Goal: Information Seeking & Learning: Check status

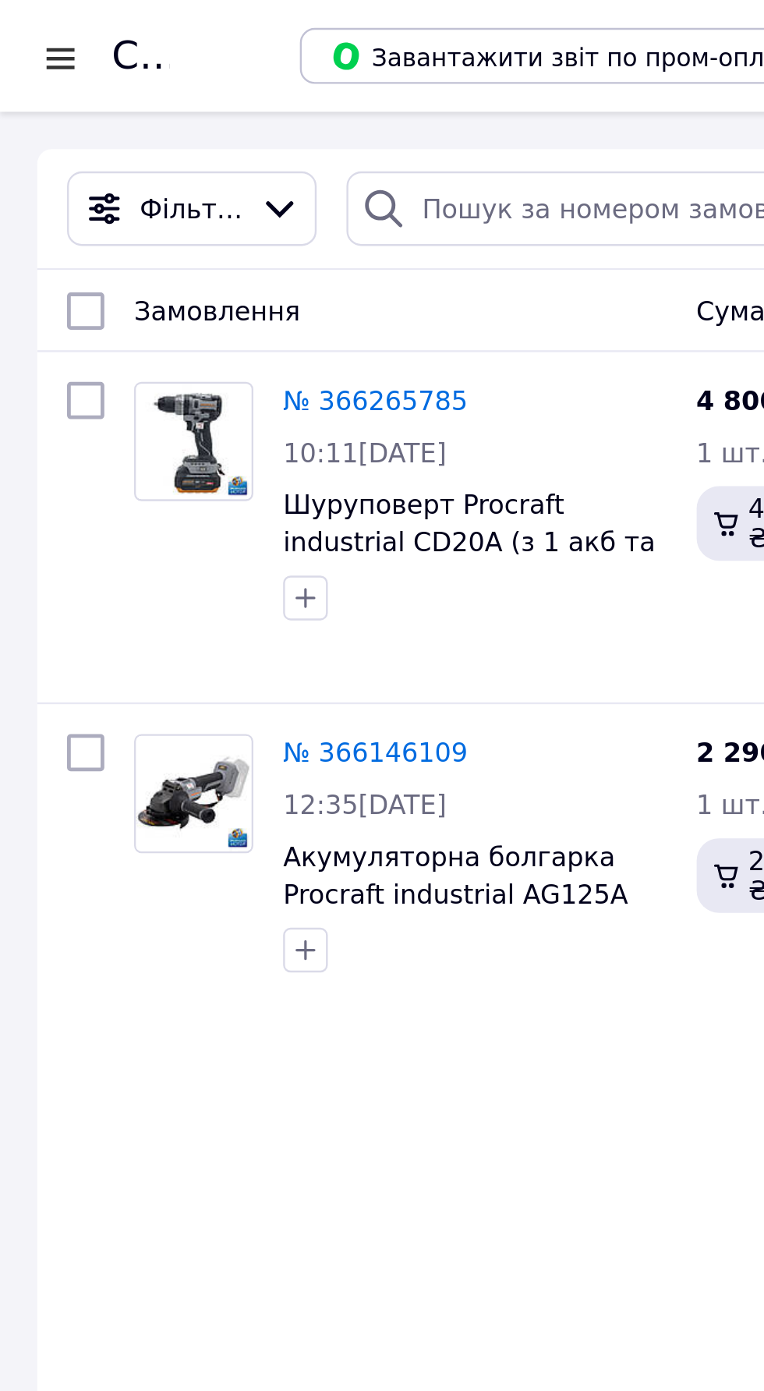
click at [25, 22] on div at bounding box center [25, 24] width 19 height 16
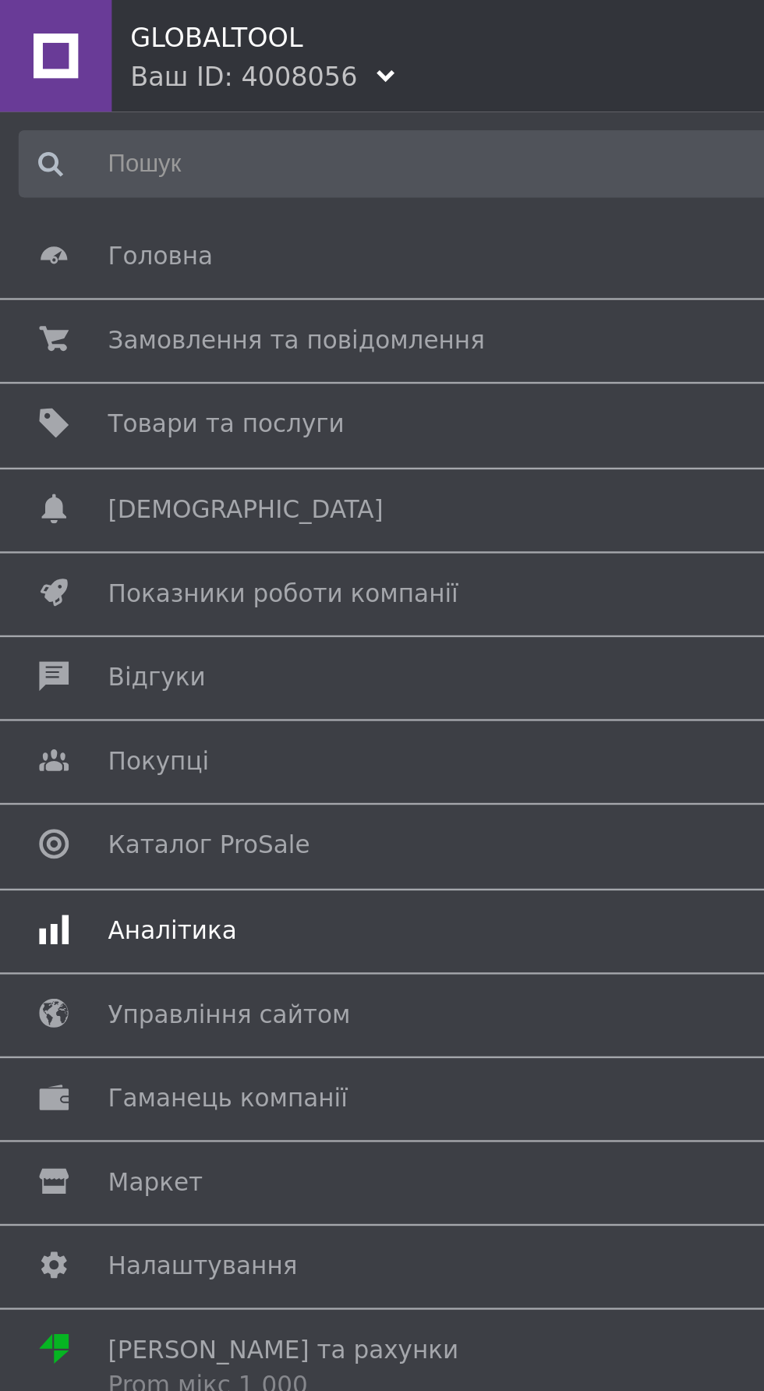
click at [161, 386] on span "Аналітика" at bounding box center [379, 390] width 668 height 14
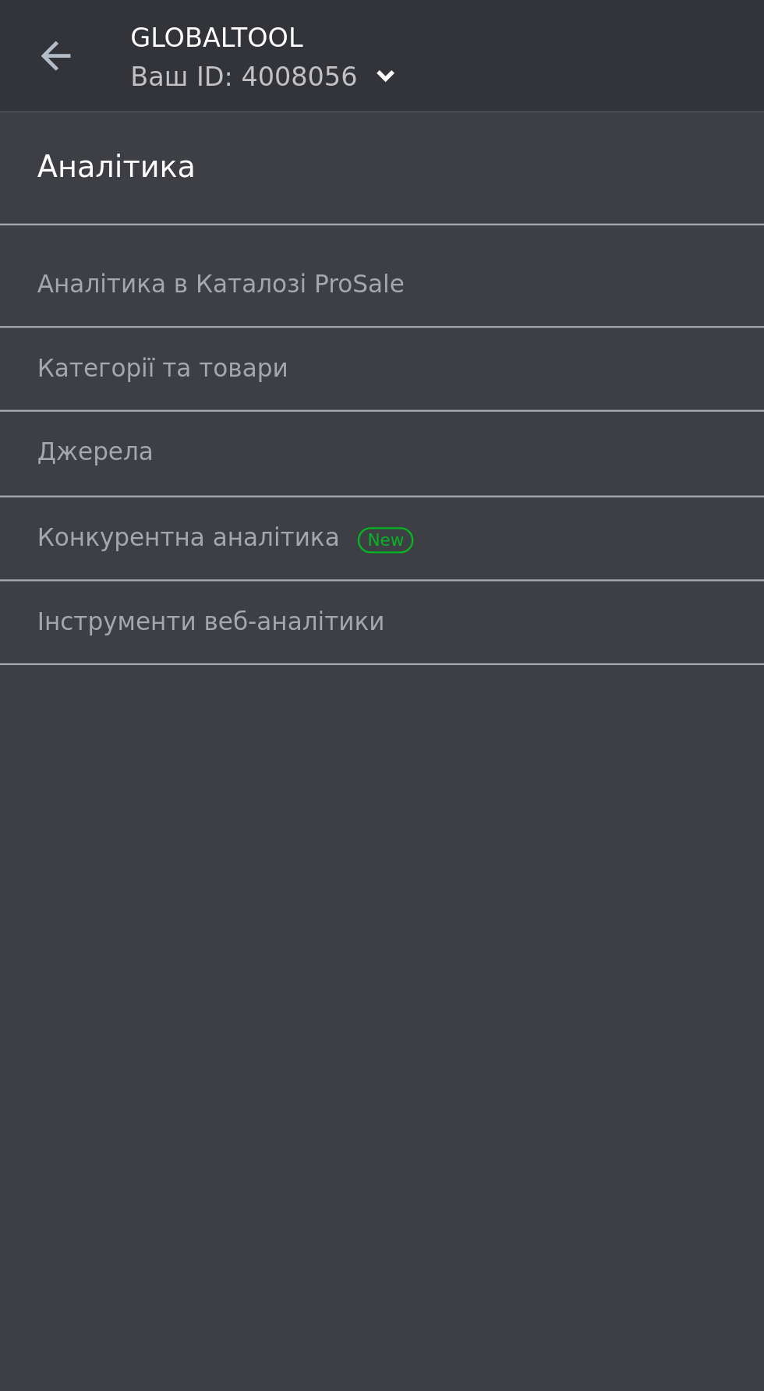
click at [29, 22] on icon at bounding box center [23, 23] width 12 height 12
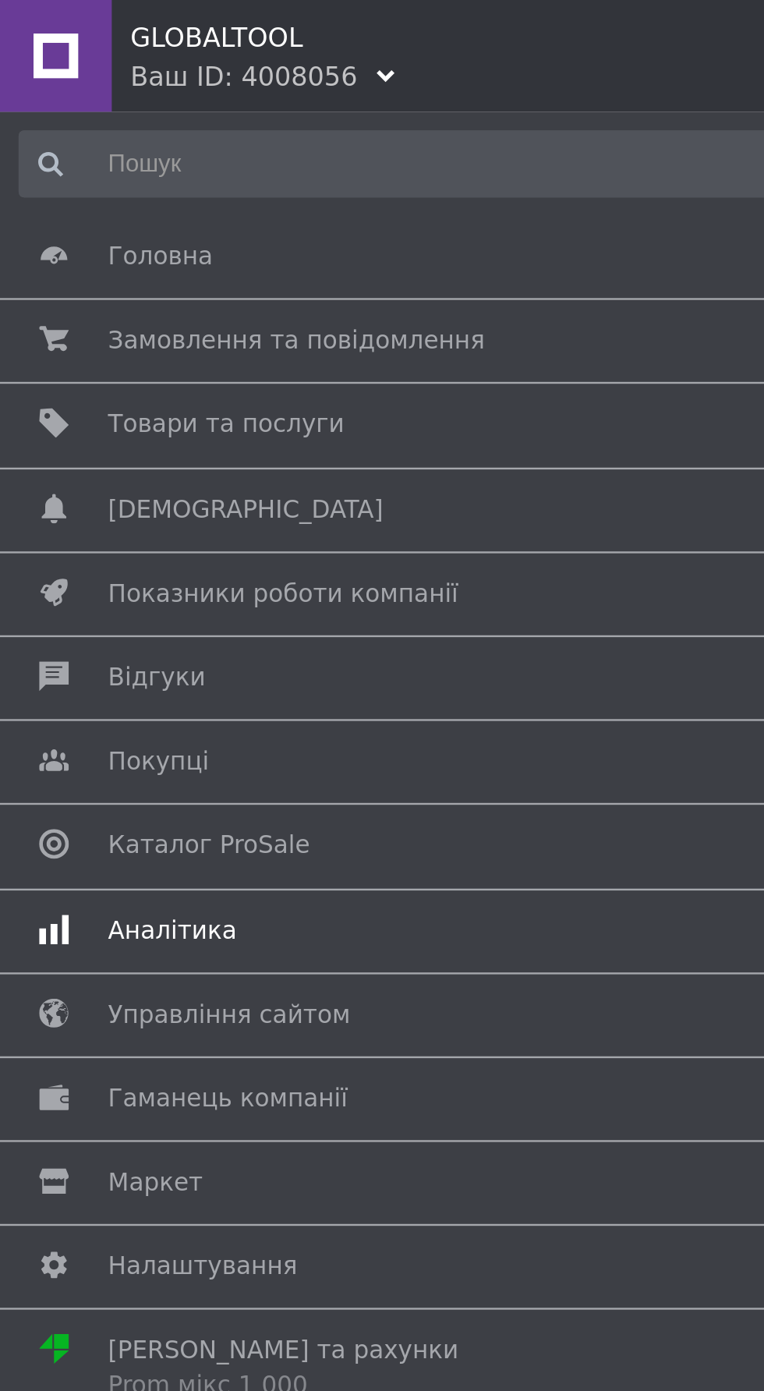
click at [180, 383] on span "Аналітика" at bounding box center [379, 390] width 668 height 14
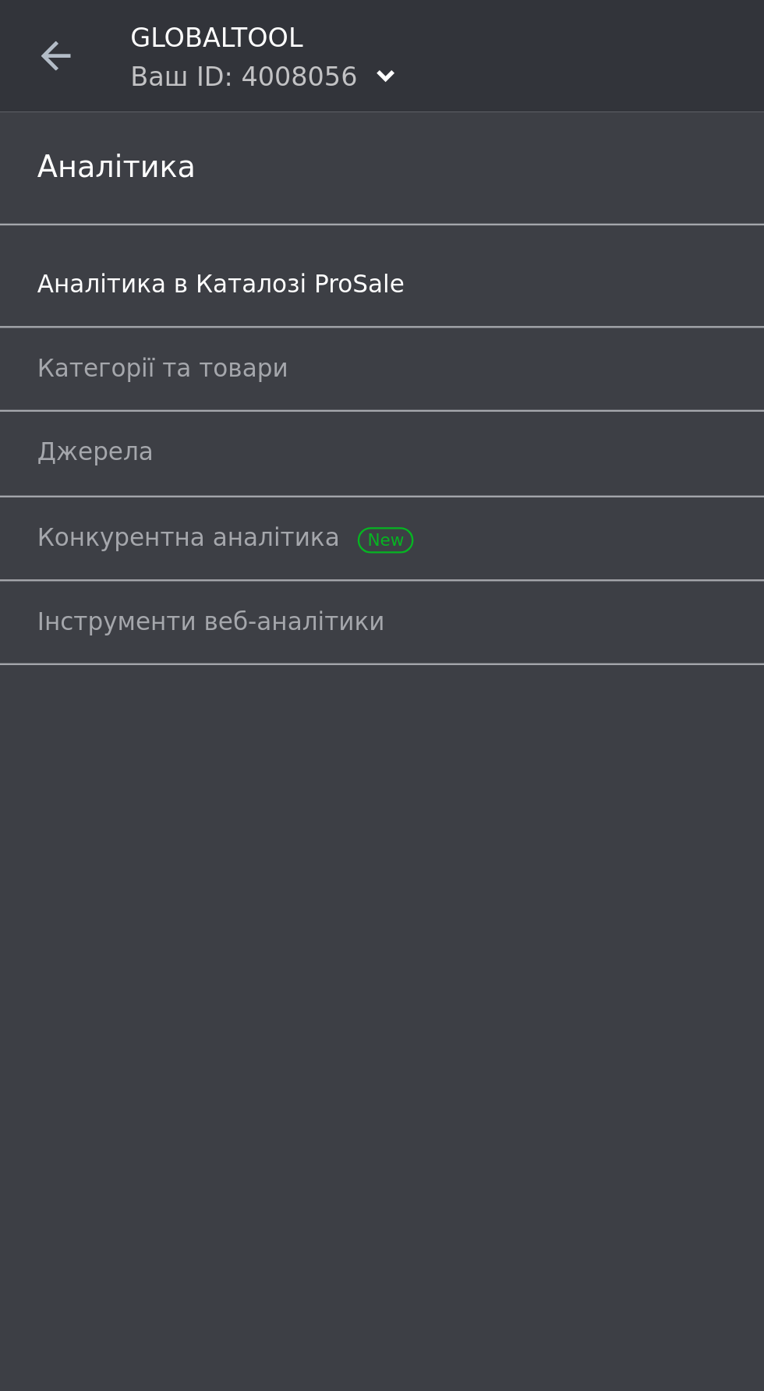
click at [69, 109] on link "Аналітика в Каталозі ProSale" at bounding box center [386, 119] width 741 height 27
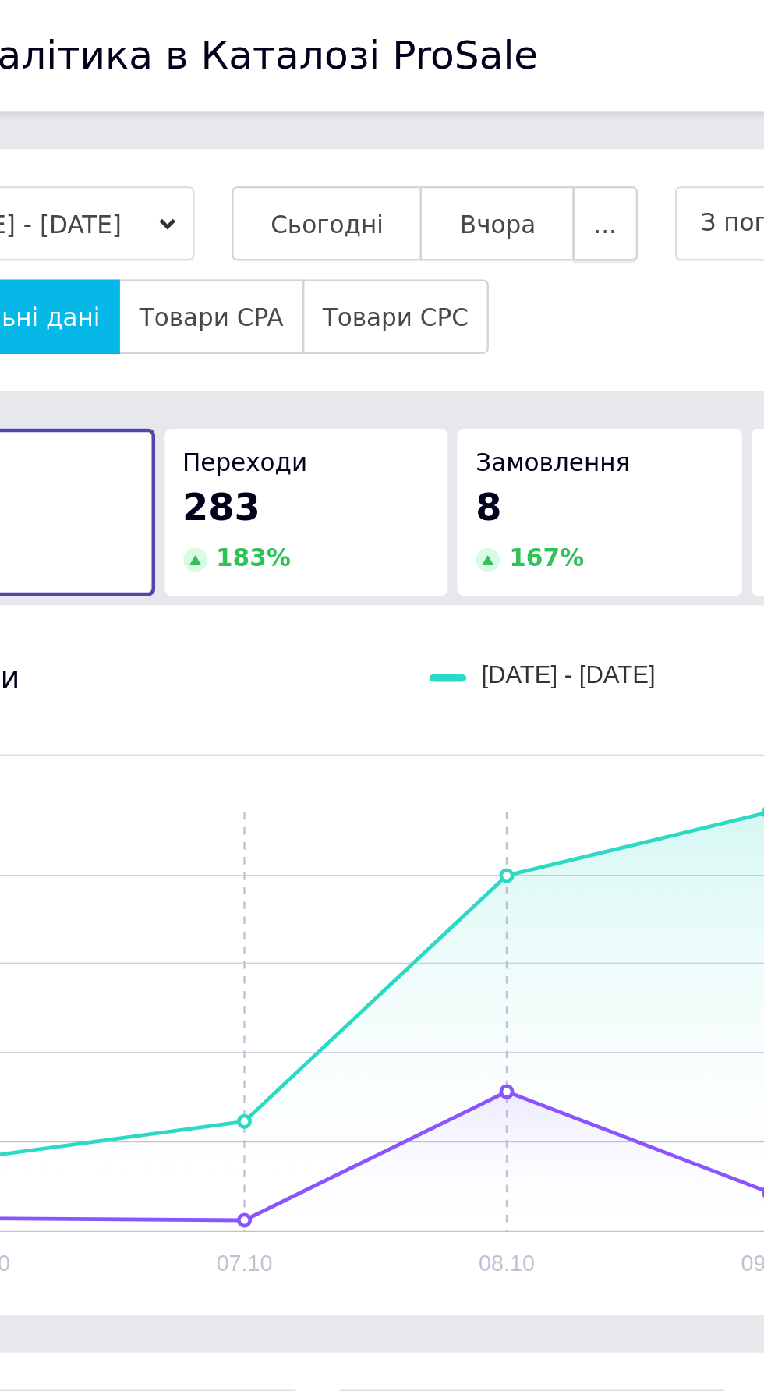
click at [327, 92] on span "..." at bounding box center [322, 94] width 9 height 12
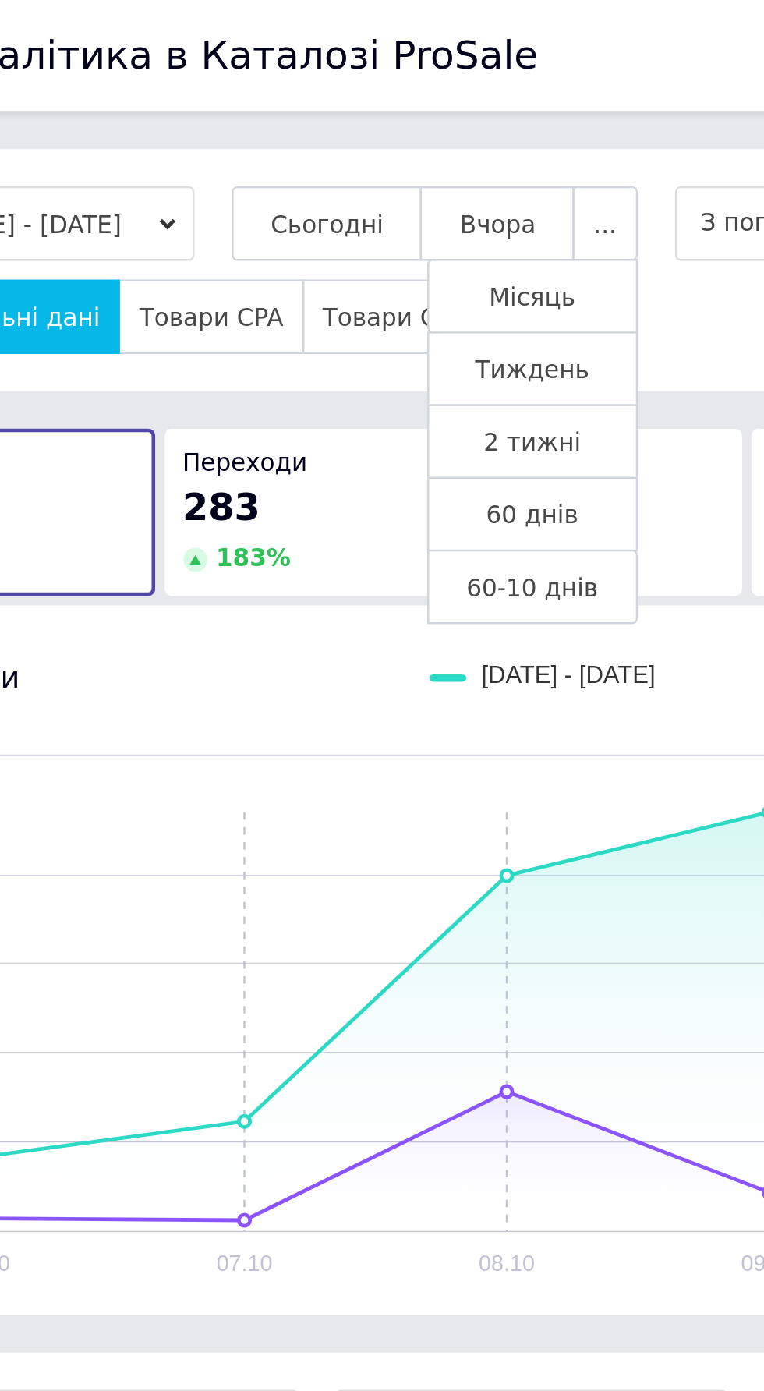
click at [335, 221] on button "60 днів" at bounding box center [293, 215] width 88 height 31
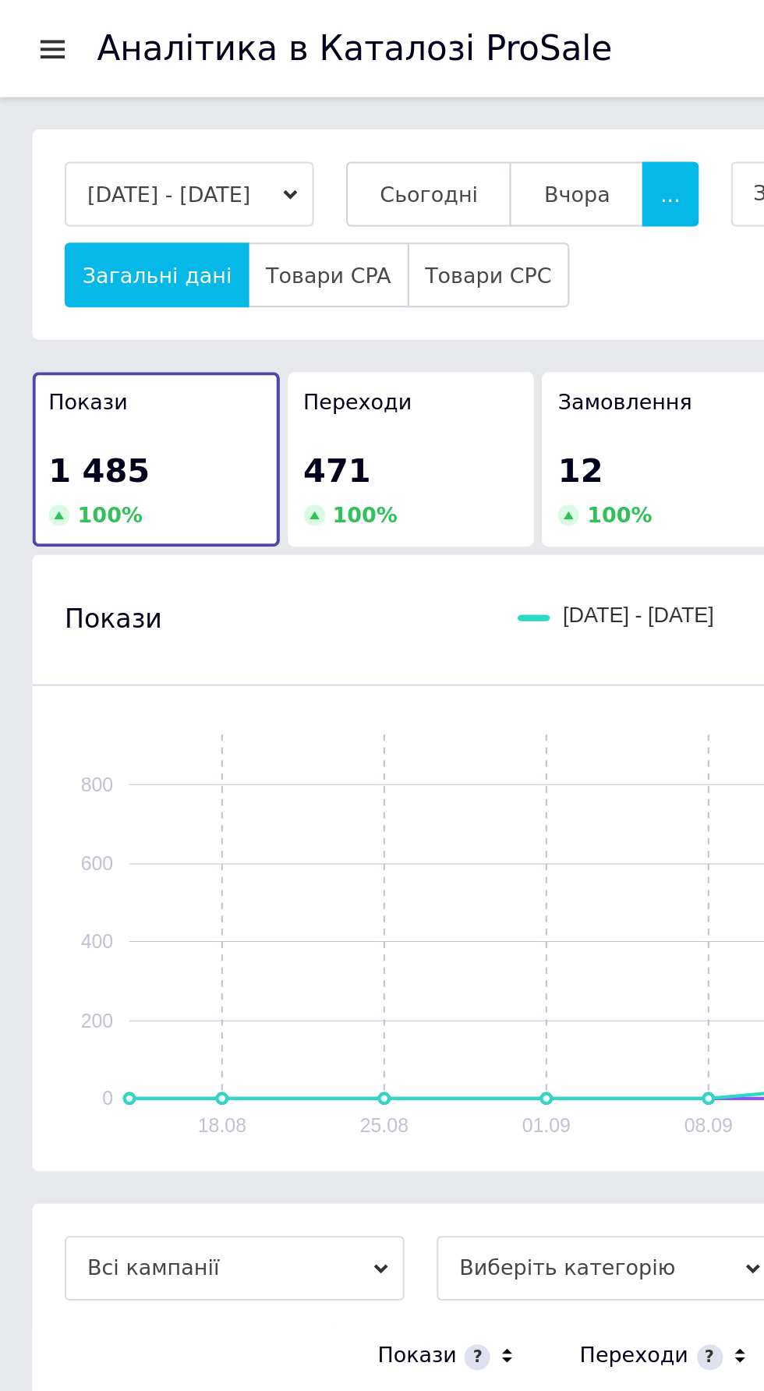
click at [195, 216] on div "471" at bounding box center [199, 227] width 104 height 22
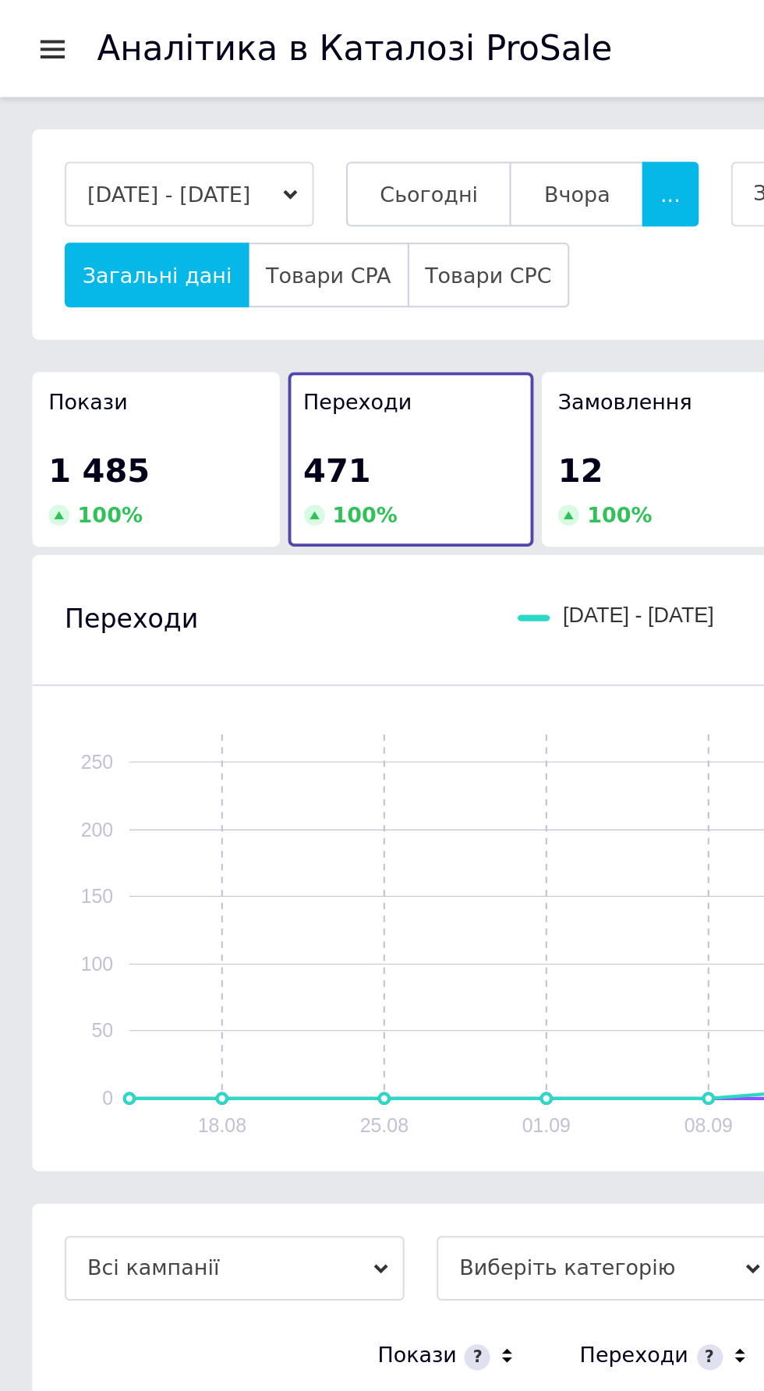
click at [64, 217] on div "1 485" at bounding box center [75, 227] width 104 height 22
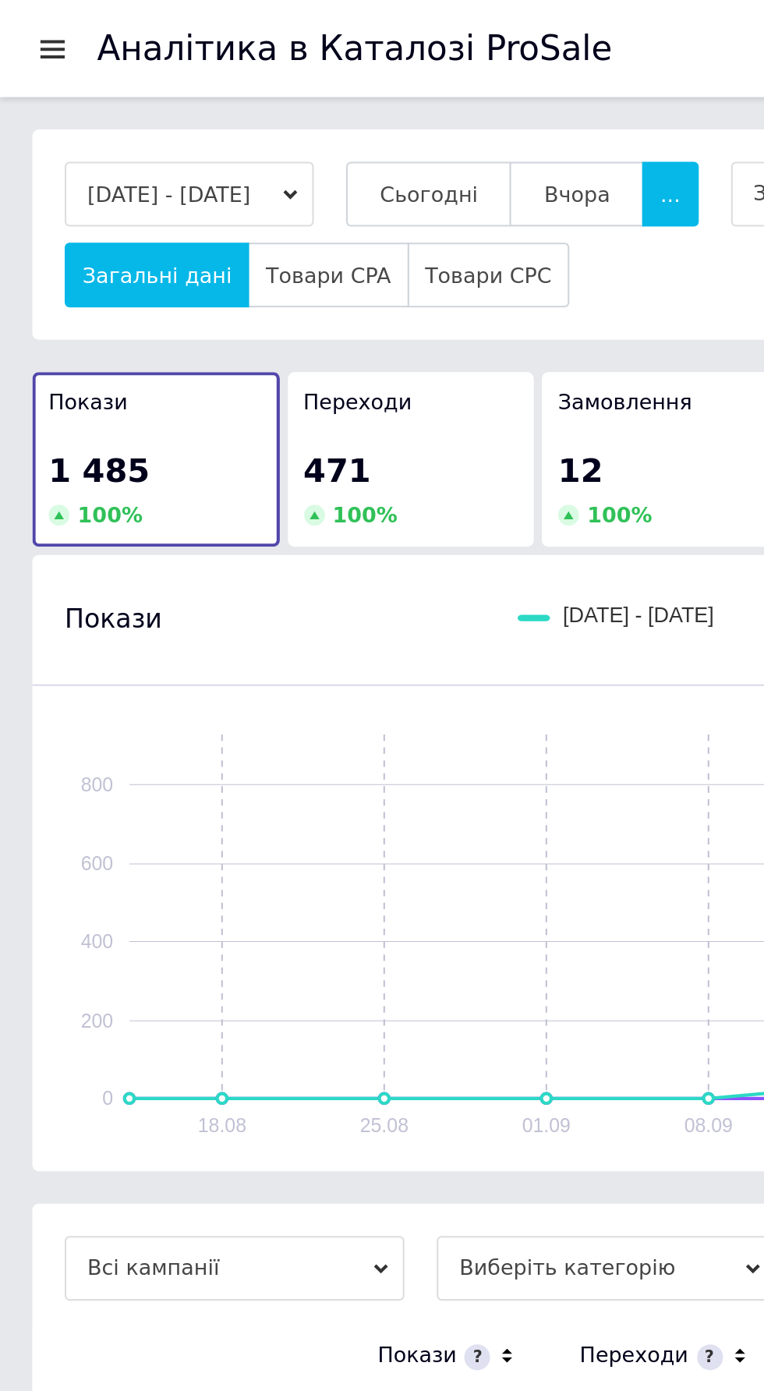
click at [23, 23] on div at bounding box center [25, 23] width 19 height 14
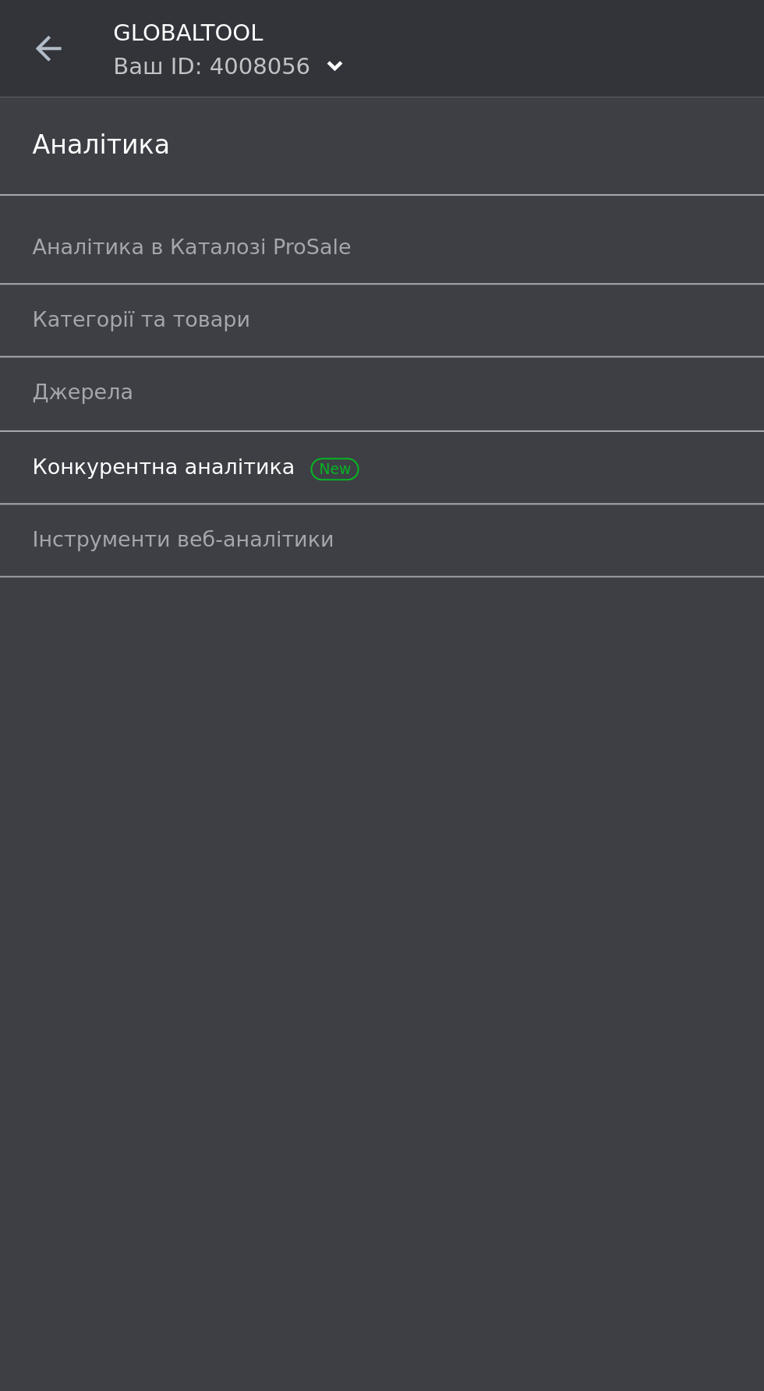
click at [216, 219] on span "Конкурентна аналітика" at bounding box center [365, 225] width 698 height 14
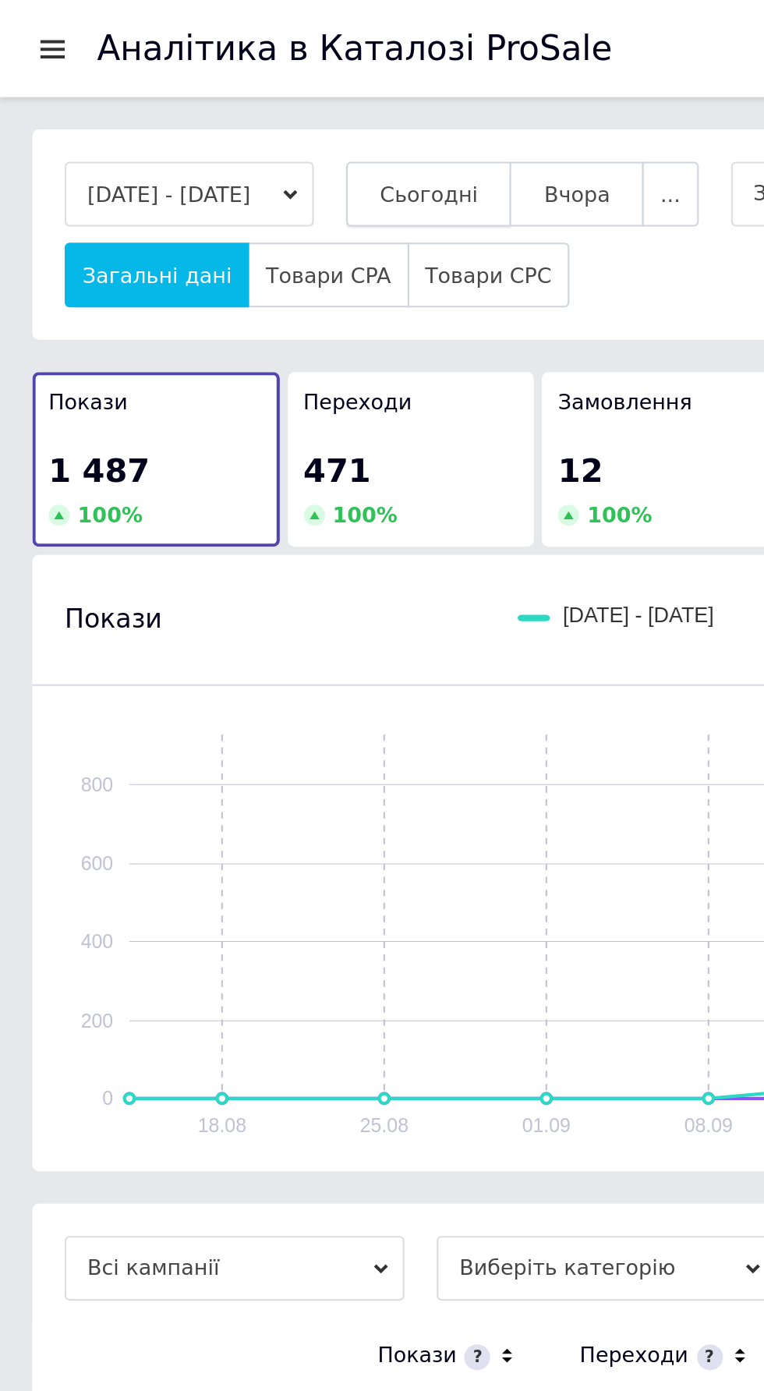
click at [232, 83] on button "Сьогодні" at bounding box center [207, 93] width 80 height 31
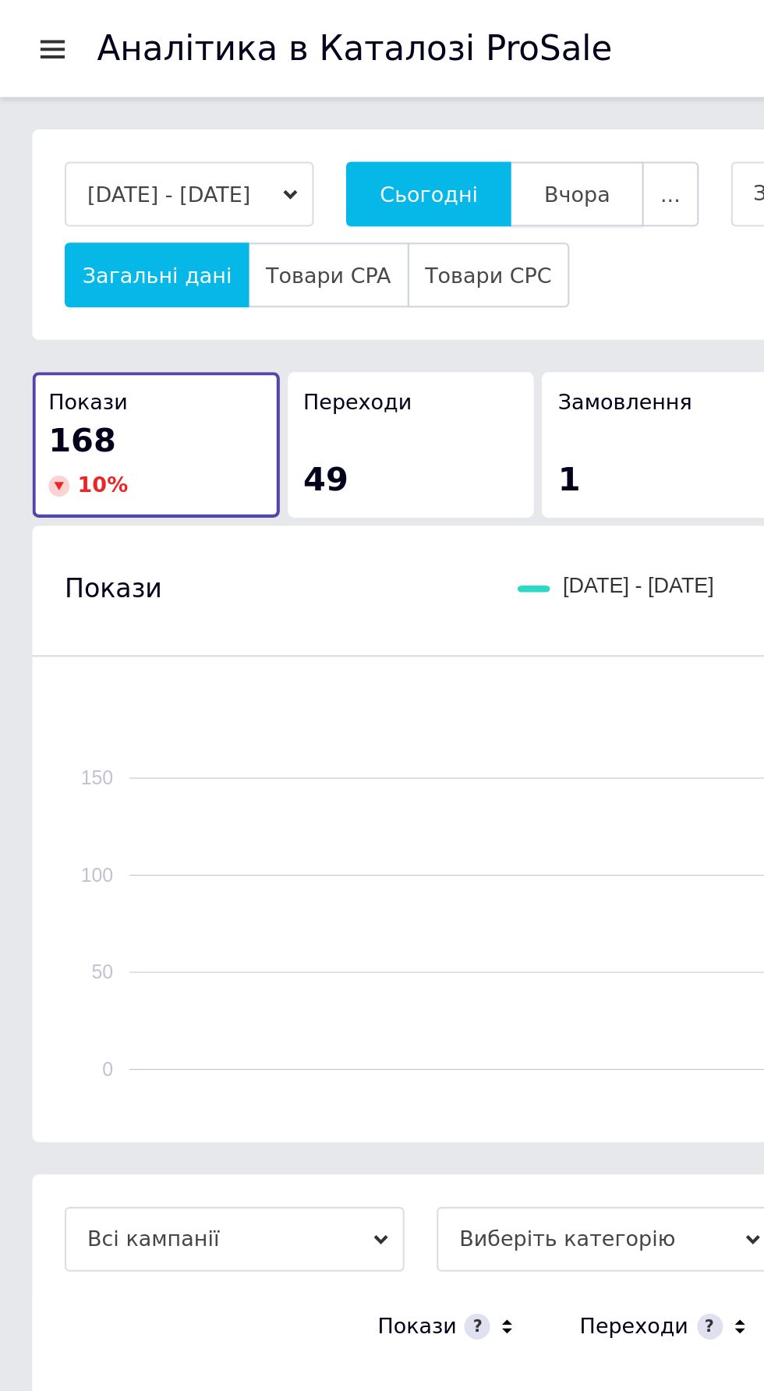
click at [294, 94] on span "Вчора" at bounding box center [278, 94] width 32 height 12
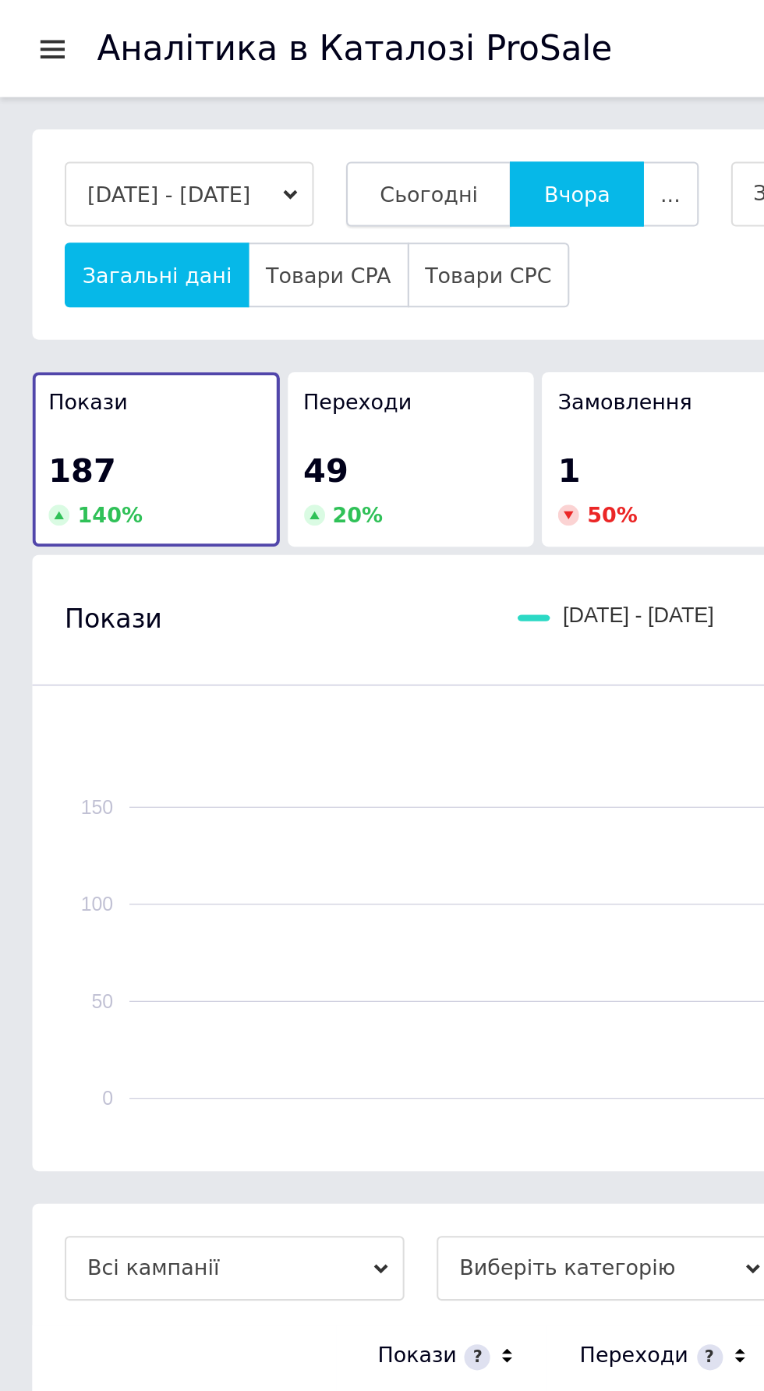
click at [233, 101] on button "Сьогодні" at bounding box center [207, 93] width 80 height 31
